Goal: Task Accomplishment & Management: Manage account settings

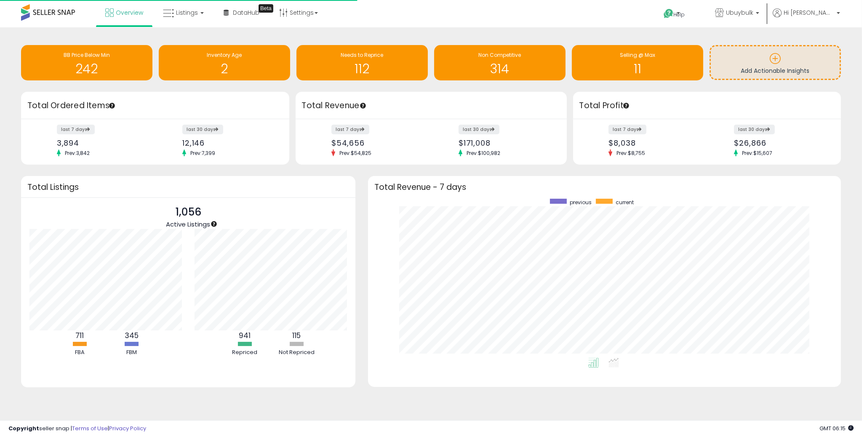
scroll to position [159, 456]
click at [187, 16] on span "Listings" at bounding box center [187, 12] width 22 height 8
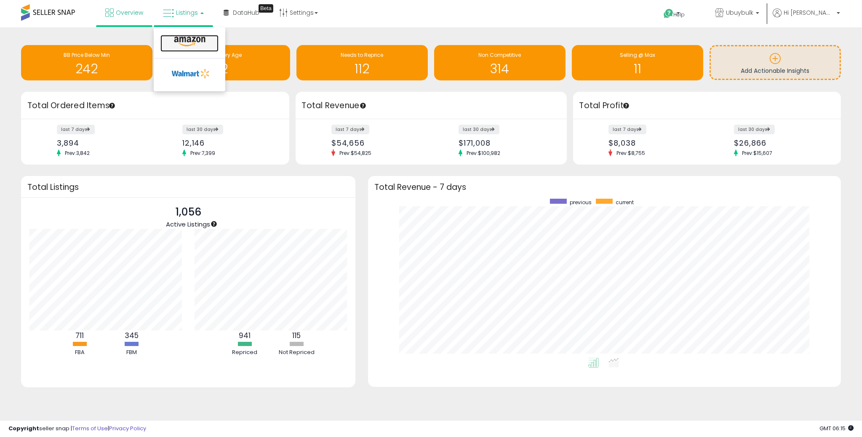
click at [186, 37] on icon at bounding box center [189, 41] width 37 height 11
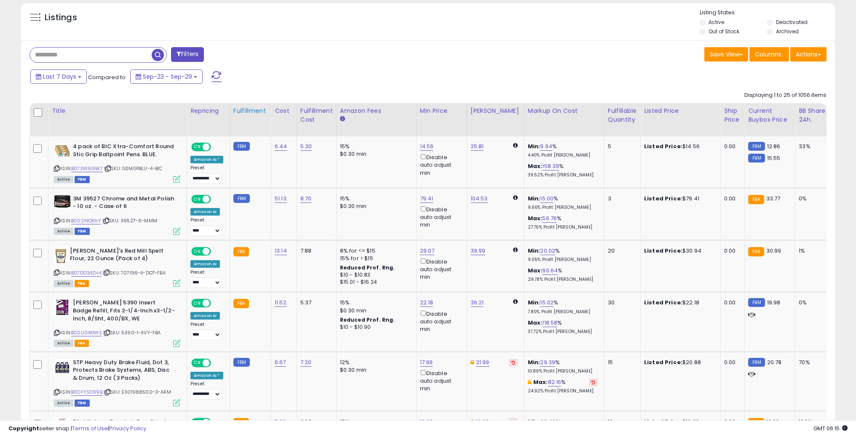
scroll to position [379, 0]
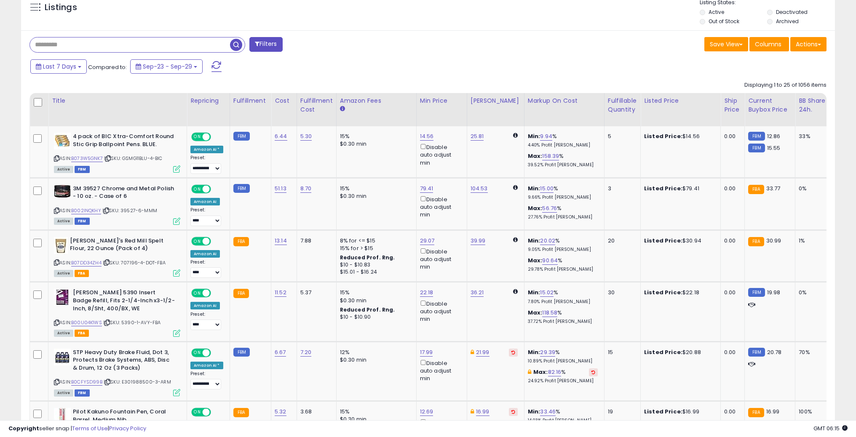
click at [140, 43] on input "text" at bounding box center [130, 44] width 200 height 15
click at [154, 39] on input "text" at bounding box center [130, 44] width 200 height 15
paste input "**********"
type input "**********"
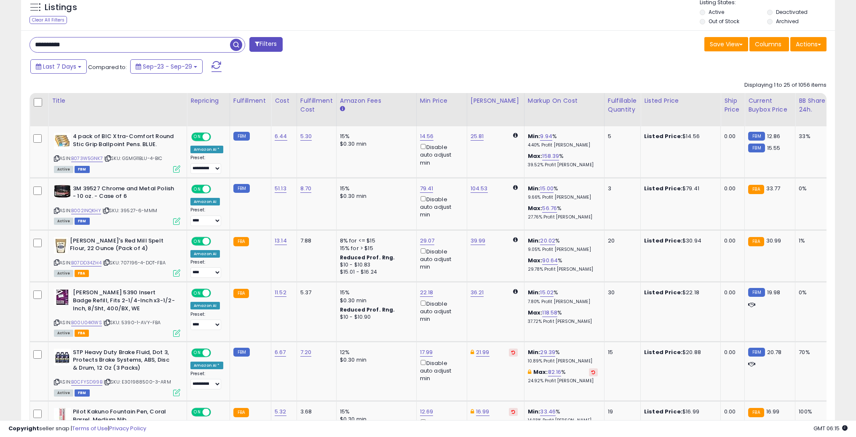
click at [238, 41] on span "button" at bounding box center [236, 45] width 12 height 12
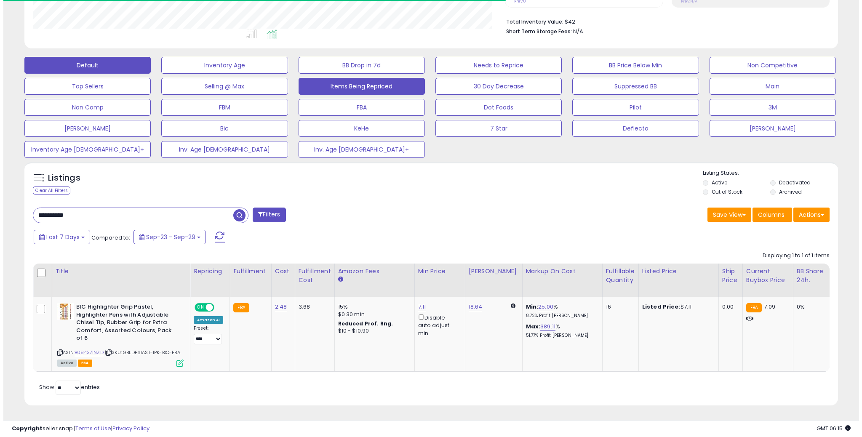
scroll to position [172, 472]
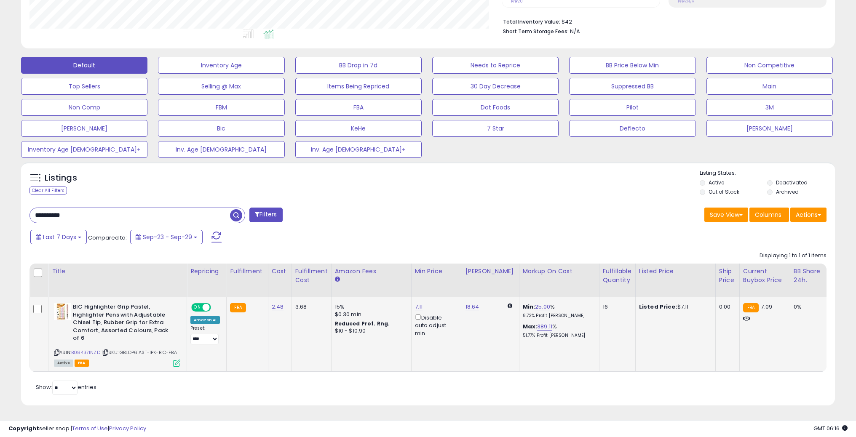
click at [180, 357] on td "BIC Highlighter Grip Pastel, Highlighter Pens with Adjustable Chisel Tip, Rubbe…" at bounding box center [117, 334] width 139 height 75
click at [175, 360] on icon at bounding box center [176, 363] width 7 height 7
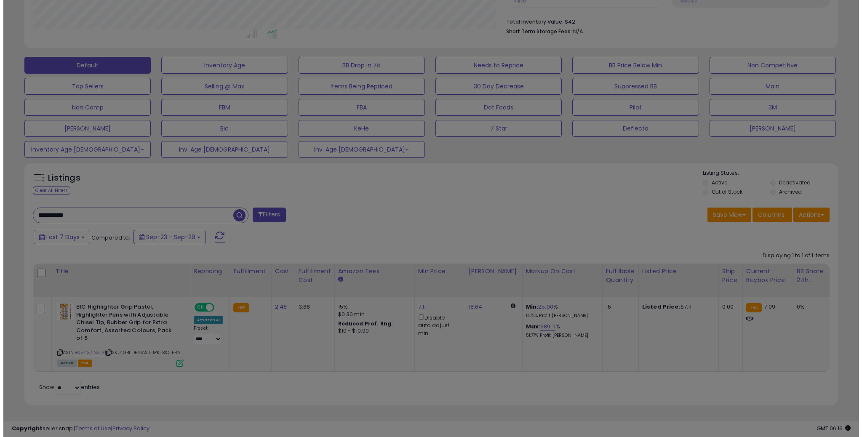
scroll to position [172, 475]
